Goal: Find specific page/section: Find specific page/section

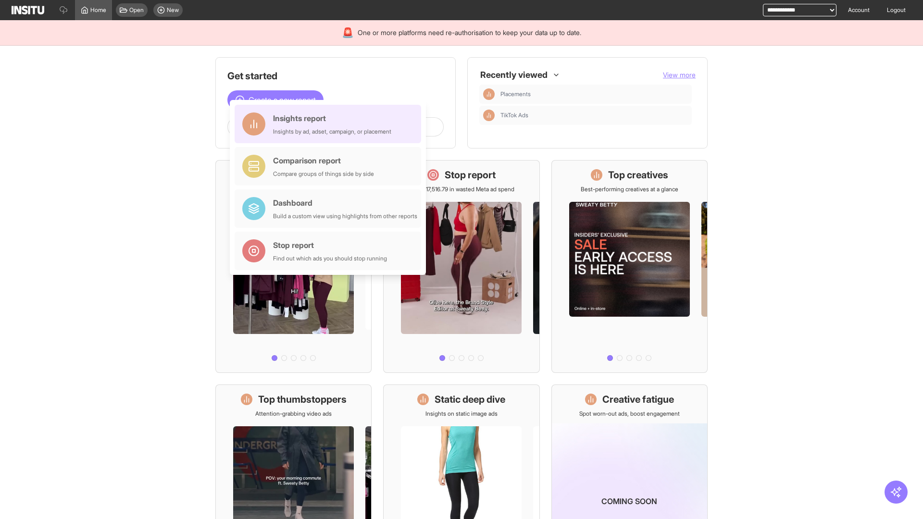
click at [330, 124] on div "Insights report Insights by ad, adset, campaign, or placement" at bounding box center [332, 124] width 118 height 23
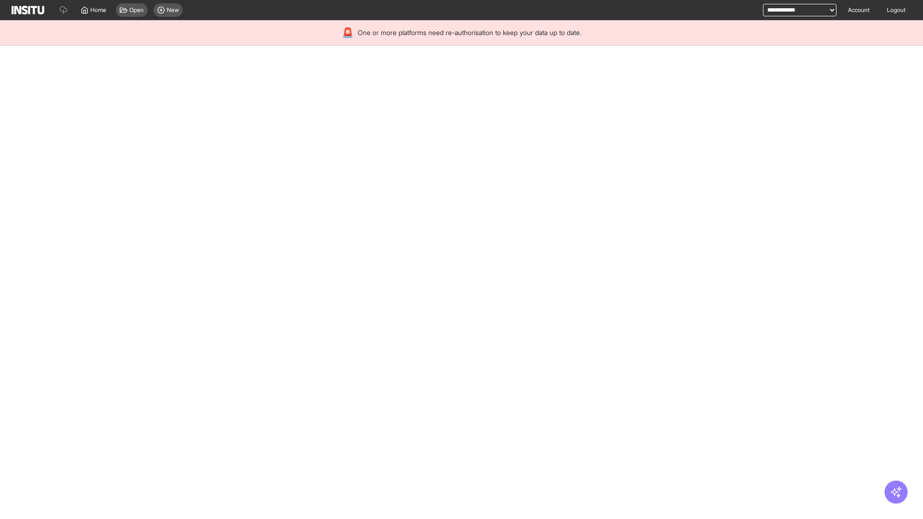
select select "**"
